Goal: Navigation & Orientation: Find specific page/section

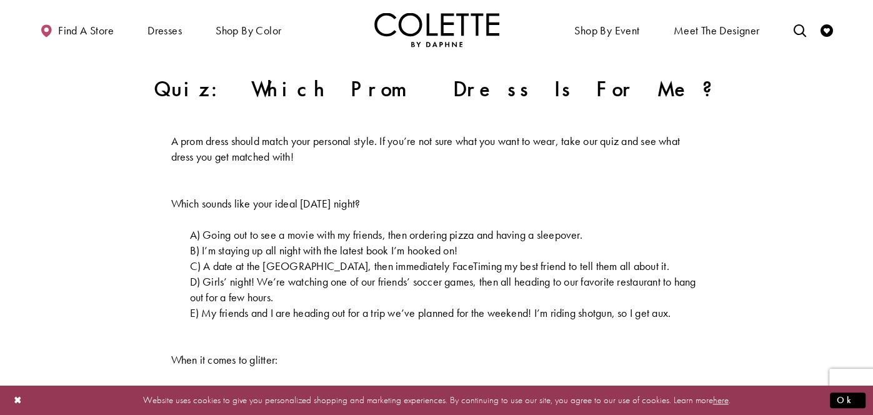
scroll to position [366, 0]
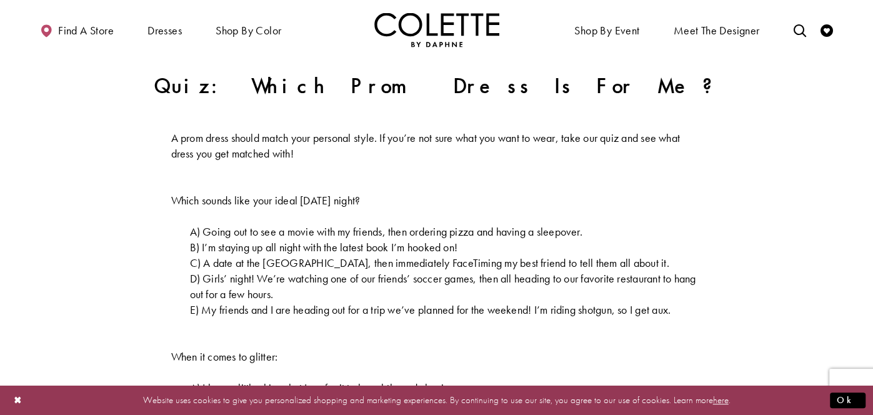
click at [505, 225] on span "A) Going out to see a movie with my friends, then ordering pizza and having a s…" at bounding box center [386, 231] width 393 height 14
click at [505, 231] on span "A) Going out to see a movie with my friends, then ordering pizza and having a s…" at bounding box center [386, 231] width 393 height 14
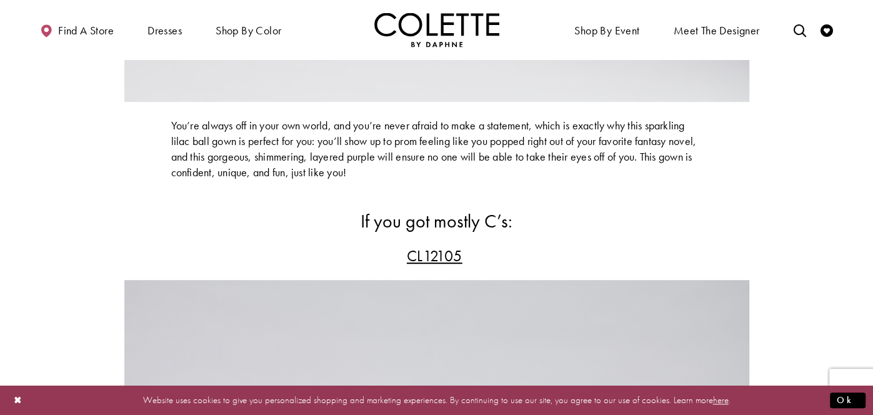
scroll to position [3625, 0]
click at [452, 268] on span "CL12105" at bounding box center [435, 257] width 56 height 21
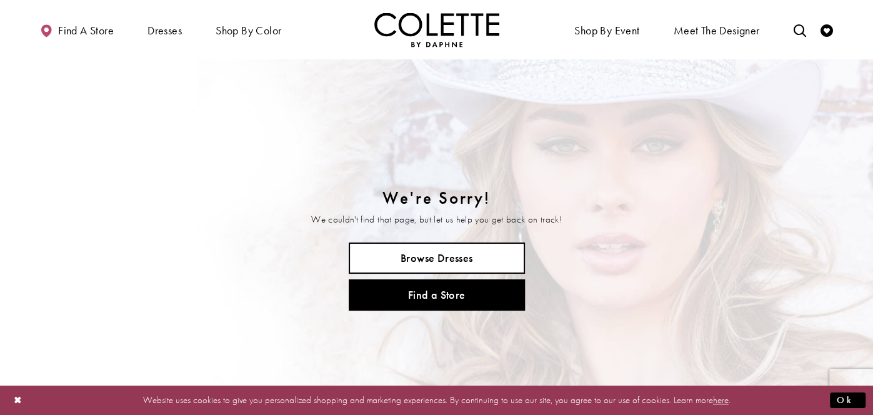
click at [452, 271] on link "Browse Dresses" at bounding box center [437, 258] width 176 height 31
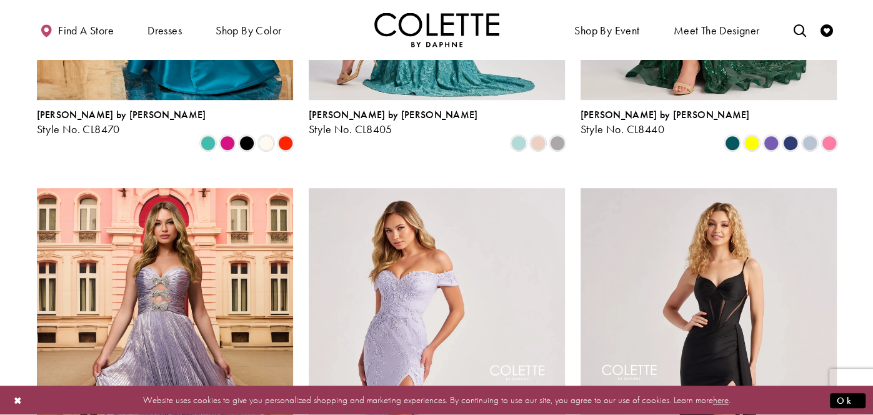
scroll to position [403, 0]
